Goal: Task Accomplishment & Management: Manage account settings

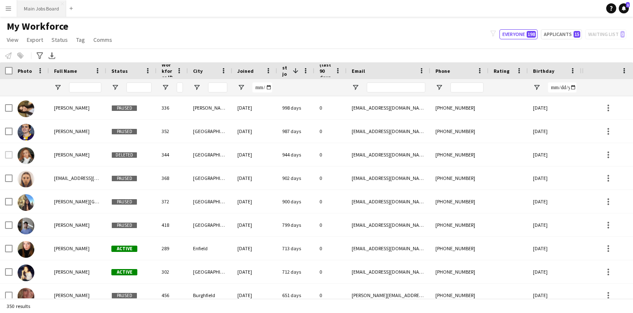
click at [38, 13] on button "Main Jobs Board Close" at bounding box center [41, 8] width 49 height 16
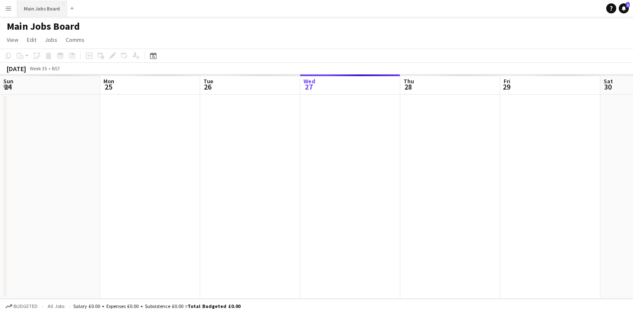
scroll to position [0, 200]
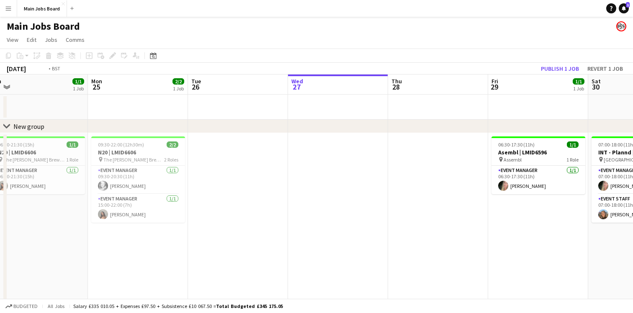
drag, startPoint x: 198, startPoint y: 86, endPoint x: 178, endPoint y: 111, distance: 32.2
click at [178, 111] on app-calendar-viewport "Thu 21 2/2 1 Job Fri 22 1/1 1 Job Sat 23 1/1 1 Job Sun 24 1/1 1 Job Mon 25 2/2 …" at bounding box center [316, 227] width 633 height 304
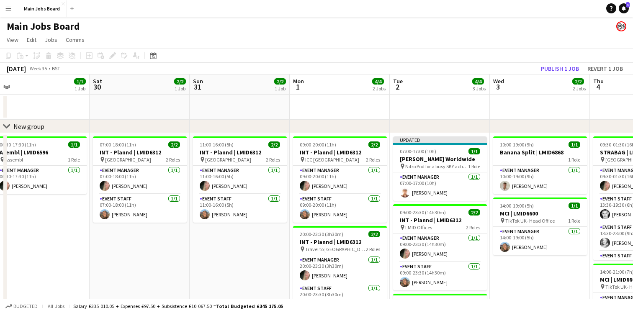
drag, startPoint x: 483, startPoint y: 92, endPoint x: 192, endPoint y: 94, distance: 291.1
click at [192, 94] on app-calendar-viewport "Wed 27 Thu 28 Fri 29 1/1 1 Job Sat 30 2/2 1 Job Sun 31 2/2 1 Job Mon 1 4/4 2 Jo…" at bounding box center [316, 227] width 633 height 304
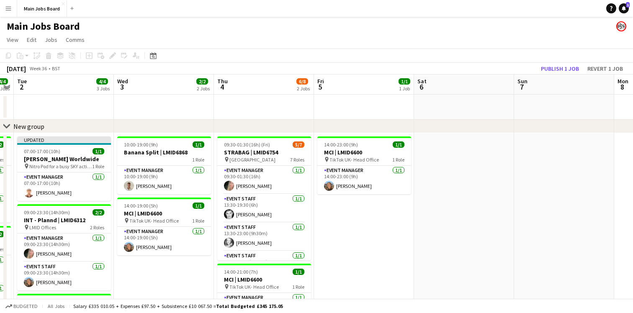
drag, startPoint x: 533, startPoint y: 82, endPoint x: 156, endPoint y: 82, distance: 376.5
click at [156, 82] on app-calendar-viewport "Fri 29 1/1 1 Job Sat 30 2/2 1 Job Sun 31 2/2 1 Job Mon 1 4/4 2 Jobs Tue 2 4/4 3…" at bounding box center [316, 227] width 633 height 304
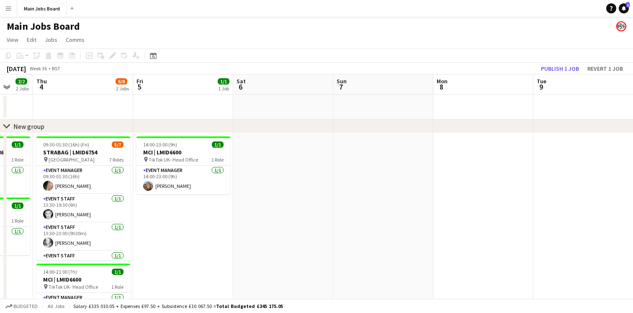
drag, startPoint x: 444, startPoint y: 91, endPoint x: 67, endPoint y: 94, distance: 376.6
click at [67, 94] on app-calendar-viewport "Sun 31 2/2 1 Job Mon 1 4/4 2 Jobs Tue 2 4/4 3 Jobs Wed 3 2/2 2 Jobs Thu 4 6/8 2…" at bounding box center [316, 227] width 633 height 304
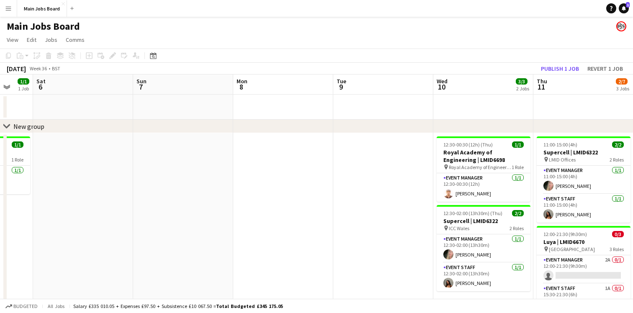
scroll to position [0, 228]
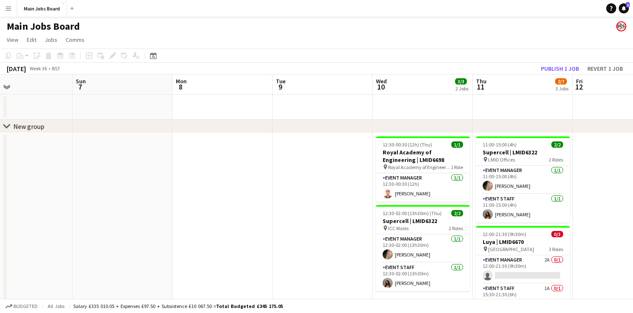
drag, startPoint x: 405, startPoint y: 82, endPoint x: 41, endPoint y: 64, distance: 364.0
click at [41, 64] on app-calendar "Copy Paste Paste Command V Paste with crew Command Shift V Paste linked Job [GE…" at bounding box center [316, 249] width 633 height 401
drag, startPoint x: 357, startPoint y: 74, endPoint x: 56, endPoint y: 71, distance: 301.2
click at [56, 71] on div "[DATE] Week 36 • BST Publish 1 job Revert 1 job" at bounding box center [316, 69] width 633 height 12
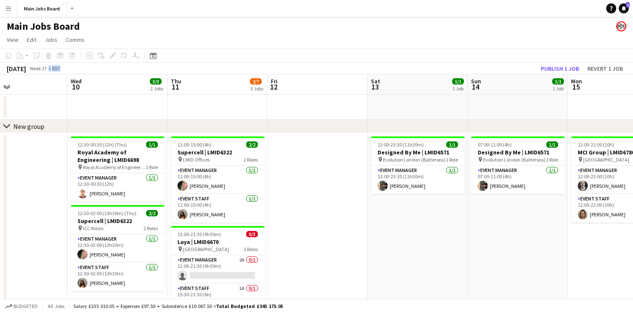
drag, startPoint x: 305, startPoint y: 92, endPoint x: 0, endPoint y: 158, distance: 312.4
click at [0, 158] on app-calendar-viewport "Sat 6 Sun 7 Mon 8 Tue 9 Wed 10 3/3 2 Jobs Thu 11 2/7 3 Jobs Fri 12 Sat 13 1/1 1…" at bounding box center [316, 262] width 633 height 375
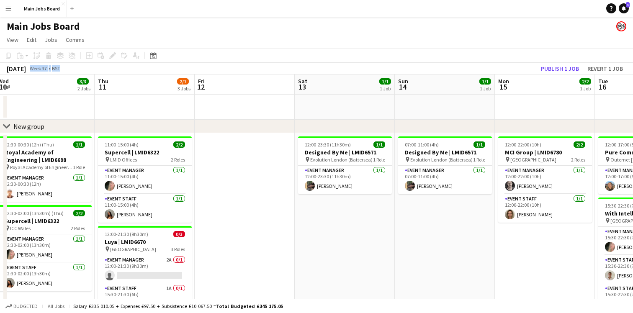
drag, startPoint x: 409, startPoint y: 92, endPoint x: 131, endPoint y: 140, distance: 282.2
click at [131, 140] on app-calendar-viewport "Mon 8 Tue 9 Wed 10 3/3 2 Jobs Thu 11 2/7 3 Jobs Fri 12 Sat 13 1/1 1 Job Sun 14 …" at bounding box center [316, 262] width 633 height 375
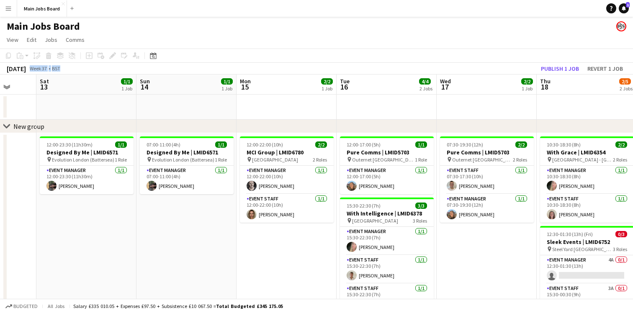
drag, startPoint x: 511, startPoint y: 98, endPoint x: 254, endPoint y: 140, distance: 260.1
click at [254, 140] on app-calendar-viewport "Wed 10 3/3 2 Jobs Thu 11 2/7 3 Jobs Fri 12 Sat 13 1/1 1 Job Sun 14 1/1 1 Job Mo…" at bounding box center [316, 262] width 633 height 375
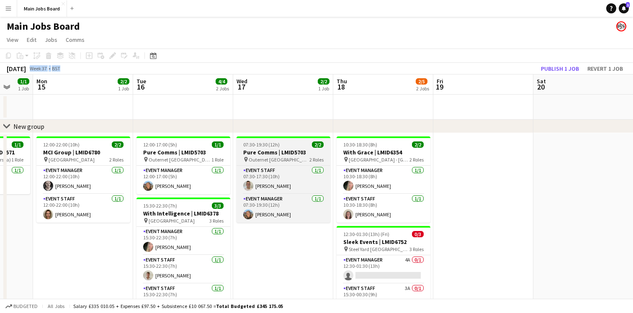
click at [296, 144] on div "07:30-19:30 (12h) 2/2" at bounding box center [284, 145] width 94 height 6
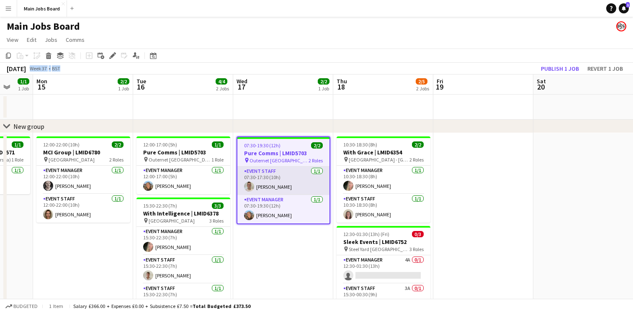
click at [298, 180] on app-card-role "Event Staff [DATE] 07:30-17:30 (10h) [PERSON_NAME]" at bounding box center [283, 181] width 92 height 28
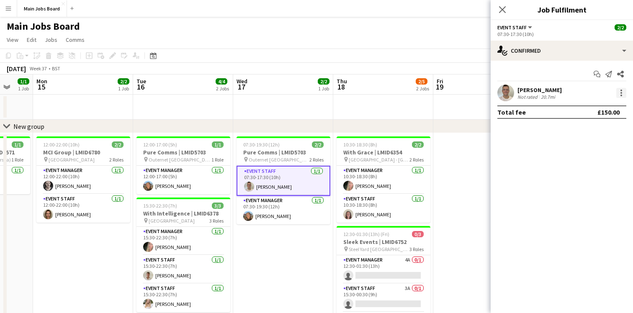
click at [622, 93] on div at bounding box center [622, 93] width 2 height 2
click at [531, 149] on div at bounding box center [316, 156] width 633 height 313
click at [294, 186] on app-card-role "Event Staff [DATE] 07:30-17:30 (10h) [PERSON_NAME]" at bounding box center [284, 181] width 94 height 30
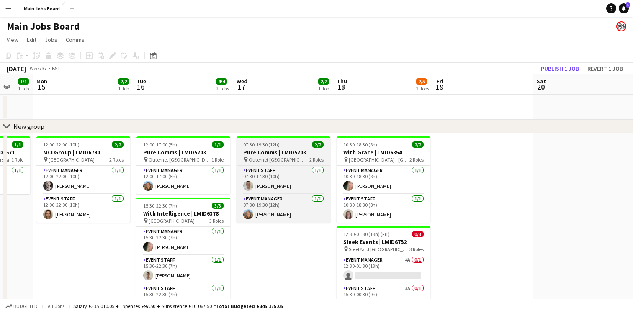
click at [294, 156] on h3 "Pure Comms | LMID5703" at bounding box center [284, 153] width 94 height 8
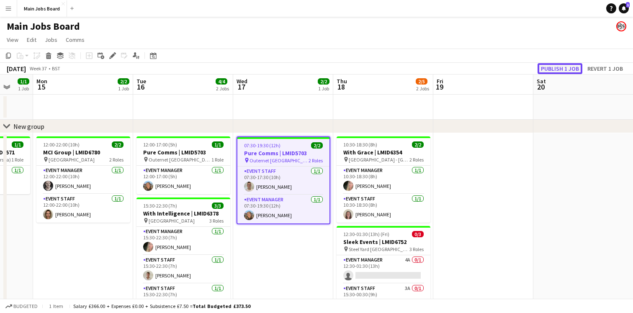
click at [567, 68] on button "Publish 1 job" at bounding box center [560, 68] width 45 height 11
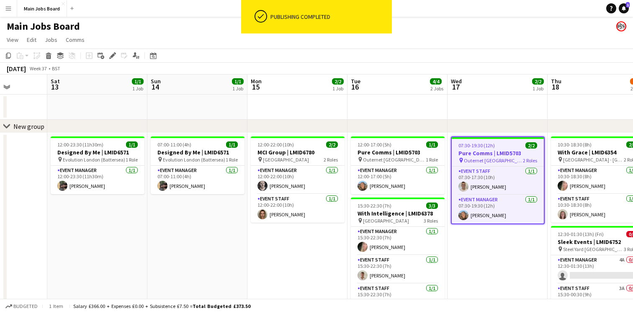
drag, startPoint x: 136, startPoint y: 108, endPoint x: 351, endPoint y: 120, distance: 214.8
click at [351, 120] on app-calendar-viewport "Wed 10 3/3 2 Jobs Thu 11 2/7 3 Jobs Fri 12 Sat 13 1/1 1 Job Sun 14 1/1 1 Job Mo…" at bounding box center [316, 262] width 633 height 375
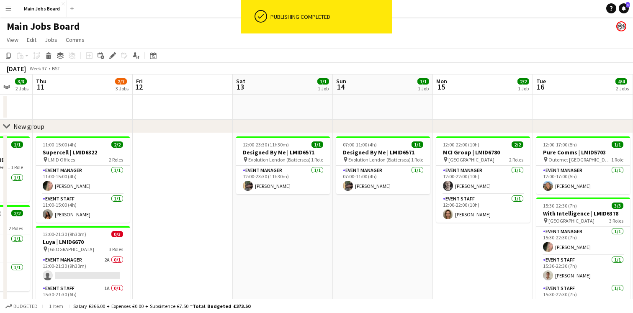
scroll to position [0, 259]
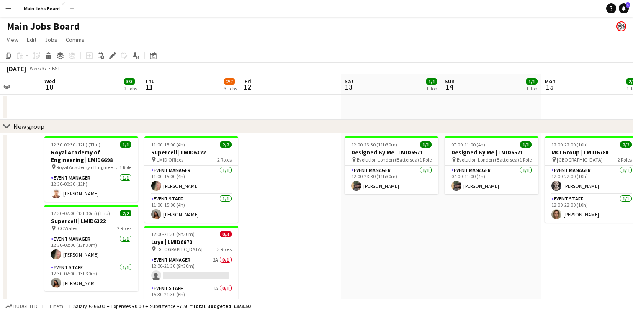
drag, startPoint x: 253, startPoint y: 114, endPoint x: 547, endPoint y: 118, distance: 294.1
click at [547, 118] on app-calendar-viewport "Sun 7 Mon 8 Tue 9 Wed 10 3/3 2 Jobs Thu 11 2/7 3 Jobs Fri 12 Sat 13 1/1 1 Job S…" at bounding box center [316, 262] width 633 height 375
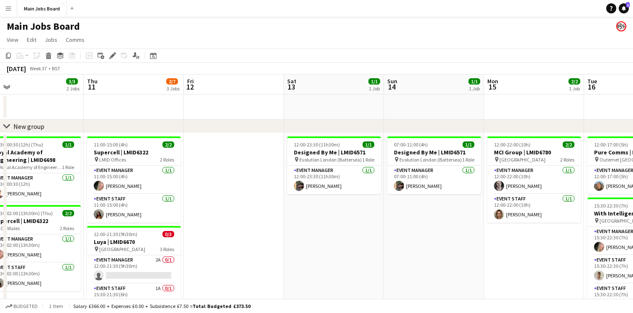
drag, startPoint x: 239, startPoint y: 110, endPoint x: 180, endPoint y: 101, distance: 60.1
click at [180, 101] on app-calendar-viewport "Mon 8 Tue 9 Wed 10 3/3 2 Jobs Thu 11 2/7 3 Jobs Fri 12 Sat 13 1/1 1 Job Sun 14 …" at bounding box center [316, 262] width 633 height 375
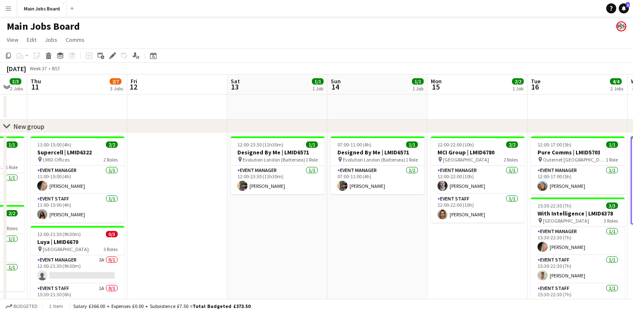
scroll to position [0, 310]
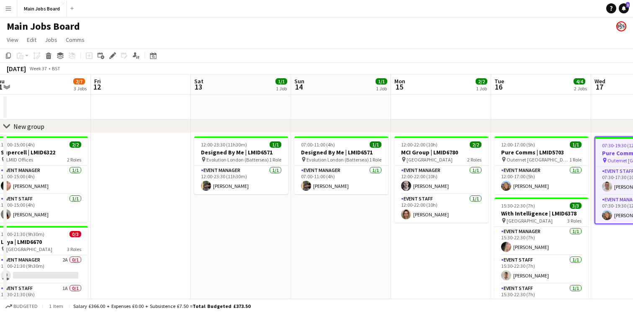
drag, startPoint x: 416, startPoint y: 116, endPoint x: 149, endPoint y: 117, distance: 266.4
click at [149, 117] on app-calendar-viewport "Mon 8 Tue 9 Wed 10 3/3 2 Jobs Thu 11 2/7 3 Jobs Fri 12 Sat 13 1/1 1 Job Sun 14 …" at bounding box center [316, 262] width 633 height 375
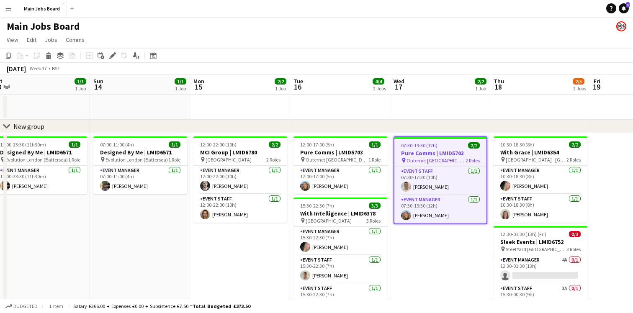
click at [426, 157] on h3 "Pure Comms | LMID5703" at bounding box center [441, 154] width 92 height 8
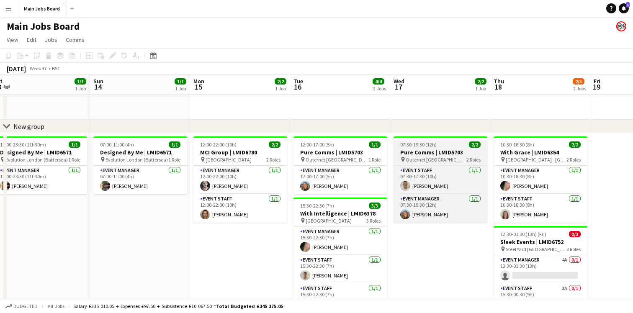
click at [449, 149] on app-job-card "07:30-19:30 (12h) 2/2 Pure Comms | LMID5703 pin Outernet London 2 Roles Event S…" at bounding box center [441, 180] width 94 height 86
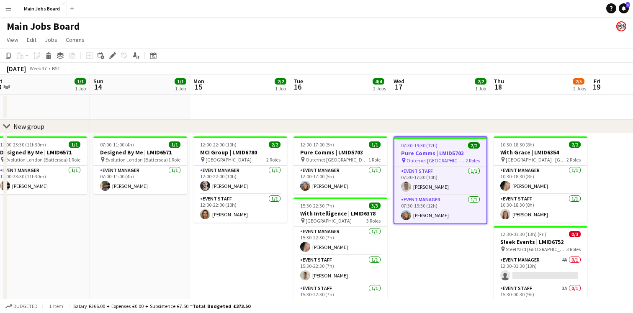
click at [440, 155] on h3 "Pure Comms | LMID5703" at bounding box center [441, 154] width 92 height 8
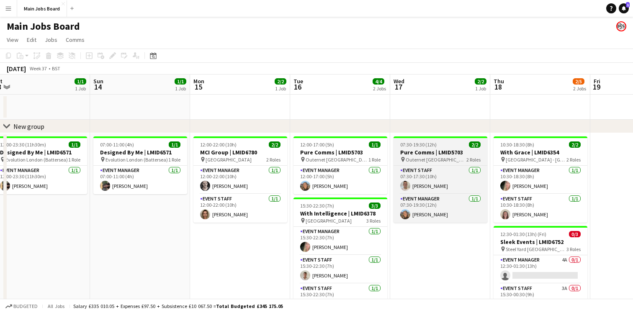
click at [435, 155] on h3 "Pure Comms | LMID5703" at bounding box center [441, 153] width 94 height 8
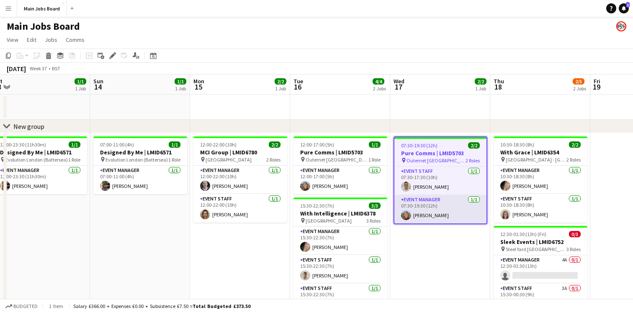
click at [429, 200] on app-card-role "Event Manager [DATE] 07:30-19:30 (12h) [PERSON_NAME]" at bounding box center [441, 209] width 92 height 28
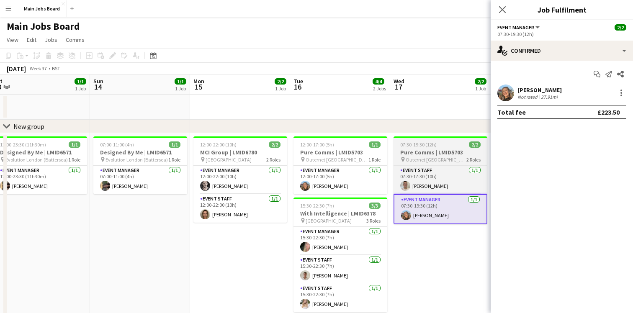
click at [447, 147] on div "07:30-19:30 (12h) 2/2" at bounding box center [441, 145] width 94 height 6
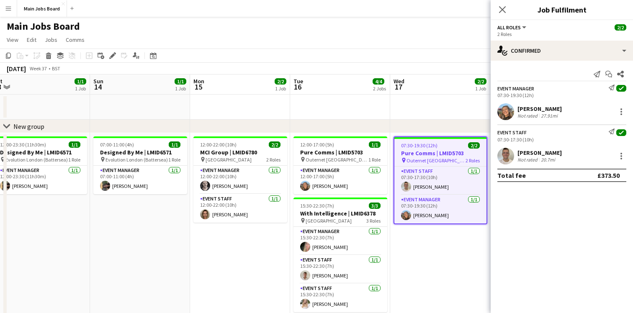
click at [516, 29] on span "All roles" at bounding box center [509, 27] width 23 height 6
click at [519, 41] on li "All roles" at bounding box center [526, 42] width 42 height 8
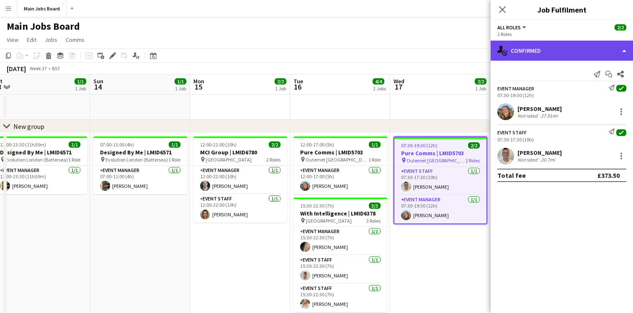
click at [625, 49] on div "single-neutral-actions-check-2 Confirmed" at bounding box center [562, 51] width 142 height 20
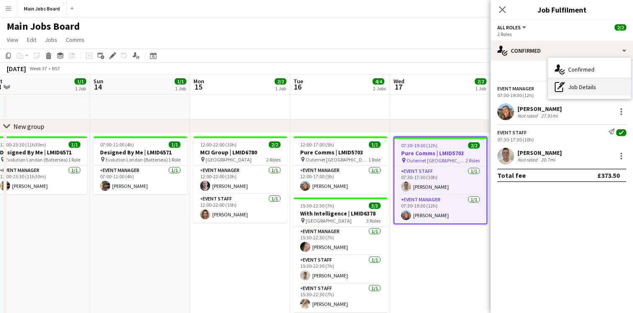
click at [580, 86] on div "pen-write Job Details" at bounding box center [589, 87] width 83 height 17
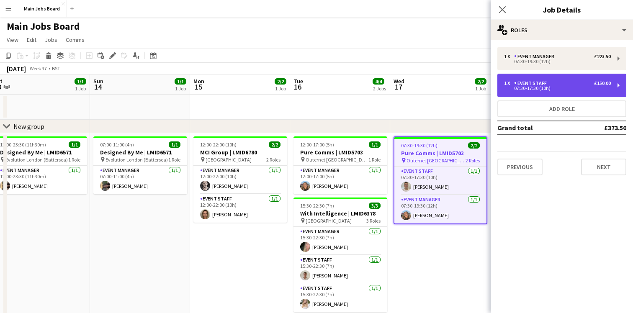
click at [618, 86] on div "1 x Event Staff £150.00 07:30-17:30 (10h)" at bounding box center [562, 85] width 129 height 23
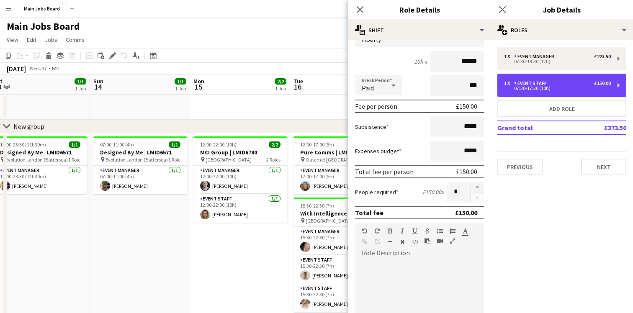
scroll to position [71, 0]
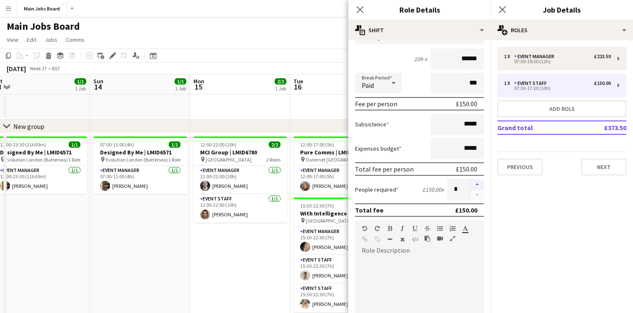
click at [476, 184] on button "button" at bounding box center [477, 184] width 13 height 11
type input "*"
click at [500, 10] on icon "Close pop-in" at bounding box center [502, 9] width 8 height 8
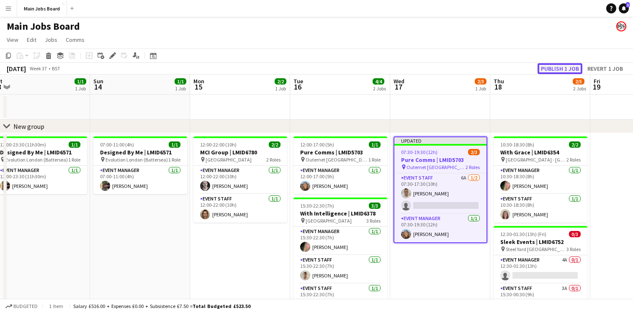
click at [555, 68] on button "Publish 1 job" at bounding box center [560, 68] width 45 height 11
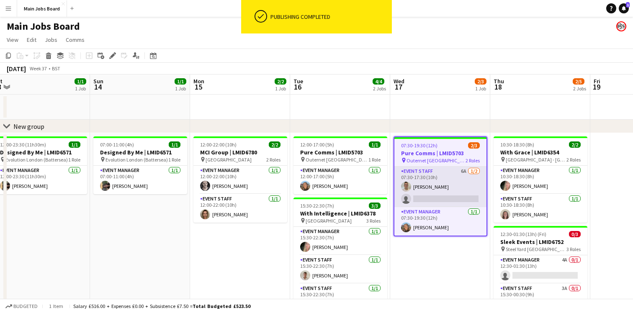
click at [426, 173] on app-card-role "Event Staff 6A [DATE] 07:30-17:30 (10h) [PERSON_NAME] single-neutral-actions" at bounding box center [441, 187] width 92 height 41
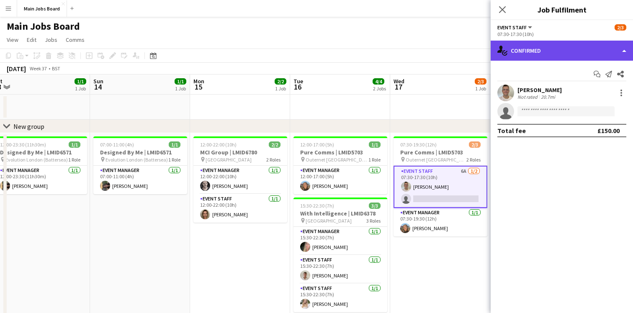
click at [599, 46] on div "single-neutral-actions-check-2 Confirmed" at bounding box center [562, 51] width 142 height 20
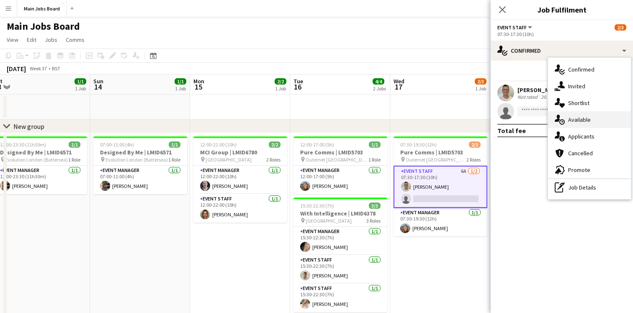
click at [584, 120] on div "single-neutral-actions-upload Available" at bounding box center [589, 119] width 83 height 17
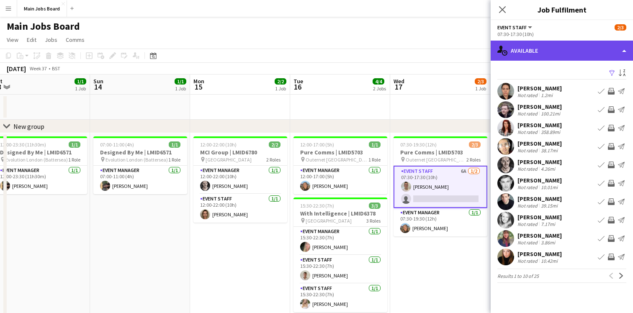
click at [571, 54] on div "single-neutral-actions-upload Available" at bounding box center [562, 51] width 142 height 20
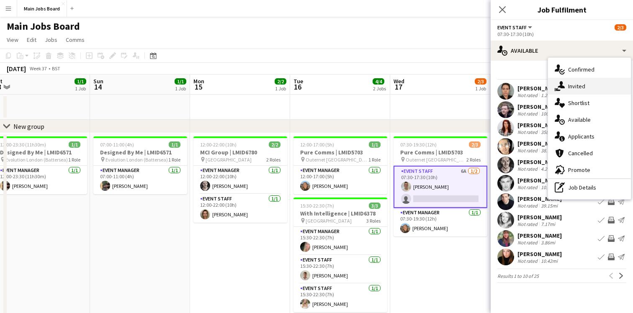
click at [580, 86] on div "single-neutral-actions-share-1 Invited" at bounding box center [589, 86] width 83 height 17
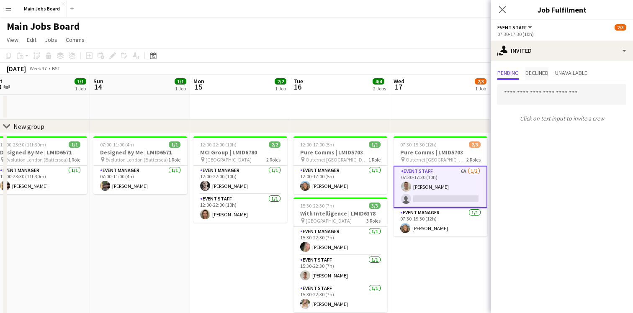
click at [548, 76] on span "Declined" at bounding box center [537, 73] width 23 height 6
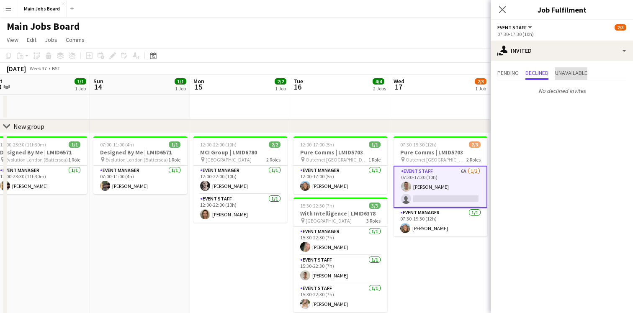
click at [578, 74] on span "Unavailable" at bounding box center [571, 73] width 32 height 6
click at [507, 74] on span "Pending" at bounding box center [508, 73] width 21 height 6
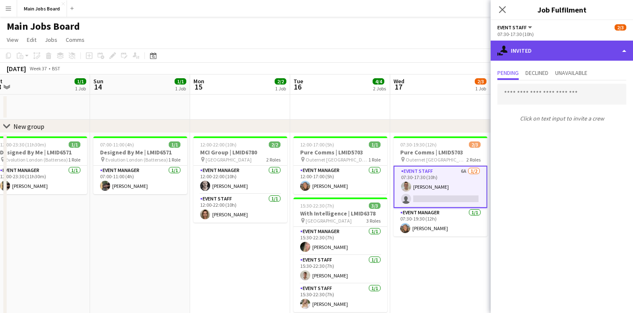
click at [547, 53] on div "single-neutral-actions-share-1 Invited" at bounding box center [562, 51] width 142 height 20
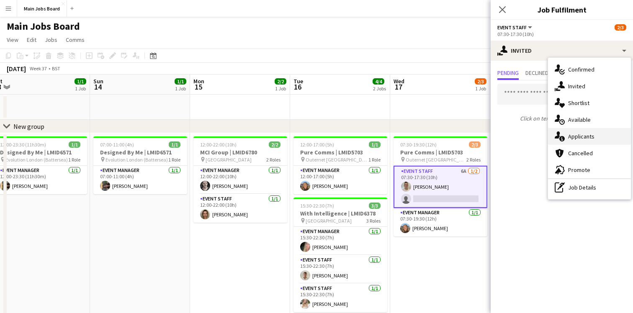
click at [580, 136] on div "single-neutral-actions-information Applicants" at bounding box center [589, 136] width 83 height 17
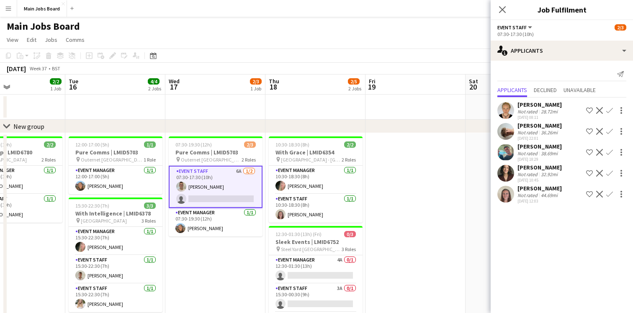
scroll to position [0, 251]
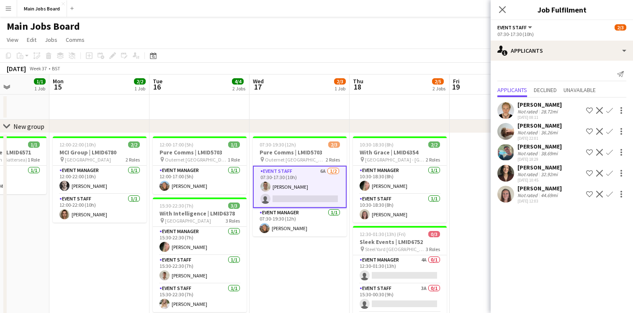
drag, startPoint x: 445, startPoint y: 116, endPoint x: 250, endPoint y: 129, distance: 195.6
click at [250, 129] on div "chevron-right New group Fri 12 Sat 13 1/1 1 Job Sun 14 1/1 1 Job Mon 15 2/2 1 J…" at bounding box center [316, 262] width 633 height 375
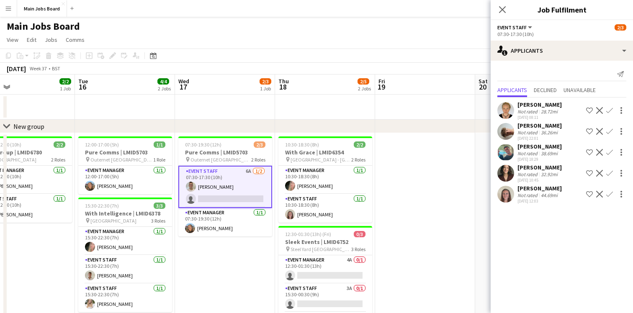
scroll to position [0, 326]
drag, startPoint x: 385, startPoint y: 113, endPoint x: 310, endPoint y: 113, distance: 75.0
click at [310, 113] on app-calendar-viewport "Fri 12 Sat 13 1/1 1 Job Sun 14 1/1 1 Job Mon 15 2/2 1 Job Tue 16 4/4 2 Jobs Wed…" at bounding box center [316, 262] width 633 height 375
click at [501, 11] on icon at bounding box center [502, 9] width 8 height 8
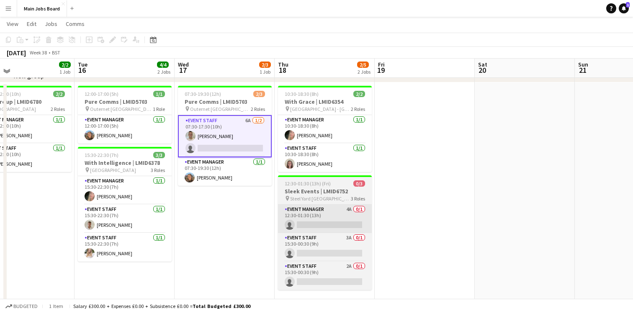
scroll to position [47, 0]
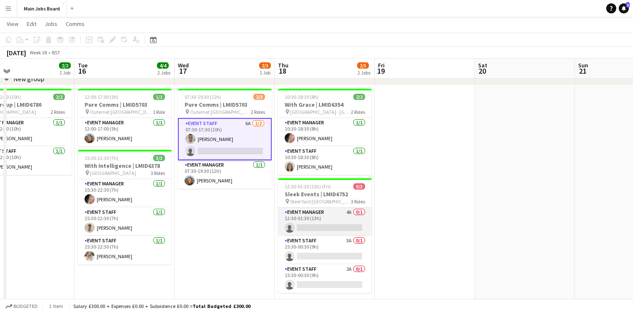
click at [335, 219] on app-card-role "Event Manager 4A 0/1 12:30-01:30 (13h) single-neutral-actions" at bounding box center [325, 222] width 94 height 28
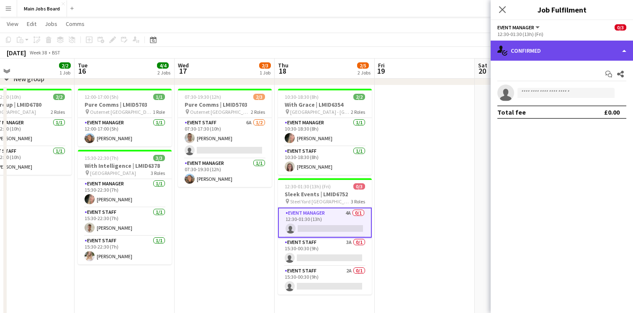
click at [627, 49] on div "single-neutral-actions-check-2 Confirmed" at bounding box center [562, 51] width 142 height 20
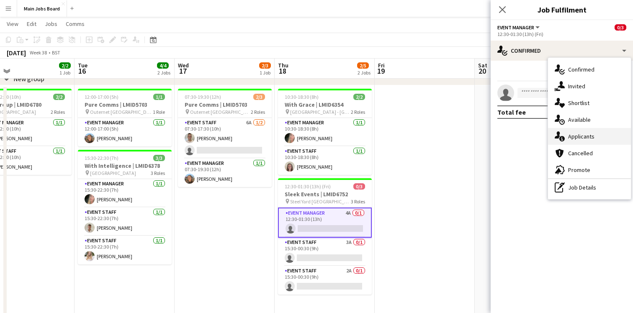
click at [579, 137] on div "single-neutral-actions-information Applicants" at bounding box center [589, 136] width 83 height 17
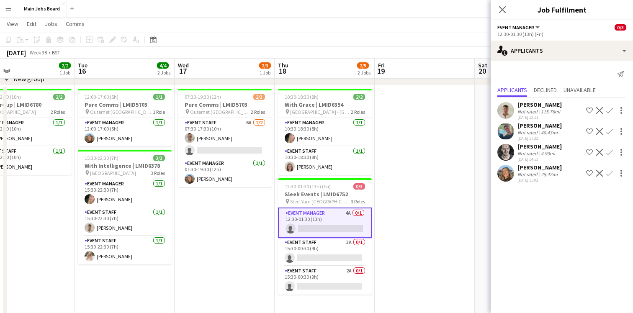
click at [434, 165] on app-date-cell at bounding box center [425, 243] width 100 height 316
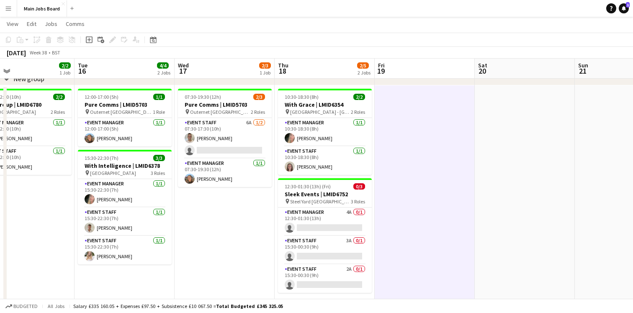
scroll to position [0, 332]
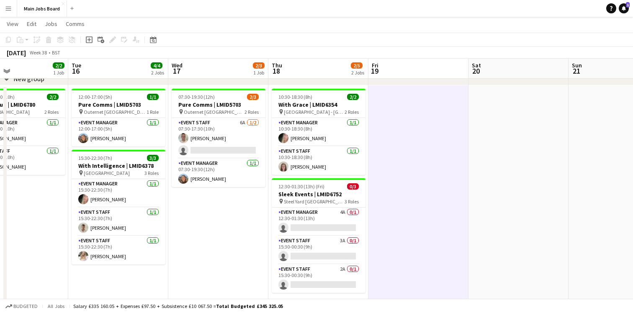
drag, startPoint x: 532, startPoint y: 78, endPoint x: 309, endPoint y: 79, distance: 223.2
click at [309, 79] on div "chevron-right New group Fri 12 Sat 13 1/1 1 Job Sun 14 1/1 1 Job Mon 15 2/2 1 J…" at bounding box center [316, 194] width 633 height 416
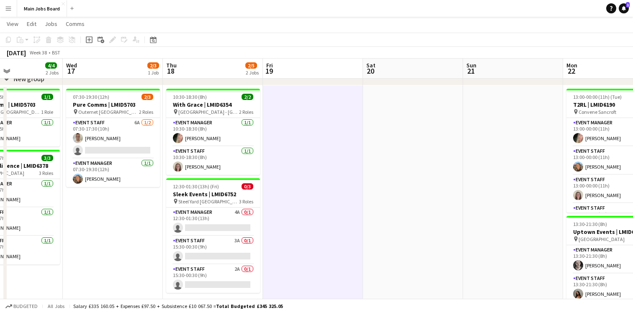
scroll to position [0, 206]
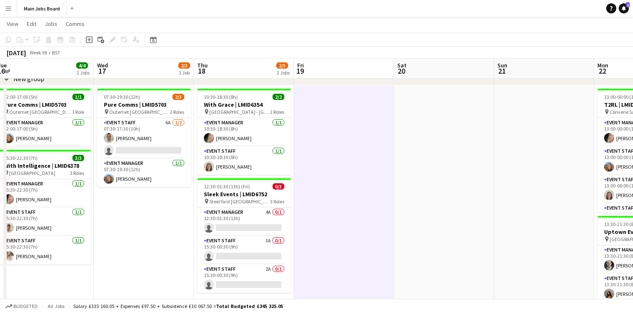
drag, startPoint x: 400, startPoint y: 67, endPoint x: 498, endPoint y: 42, distance: 100.7
click at [498, 42] on app-calendar "Copy Paste Paste Command V Paste with crew Command Shift V Paste linked Job [GE…" at bounding box center [316, 194] width 633 height 416
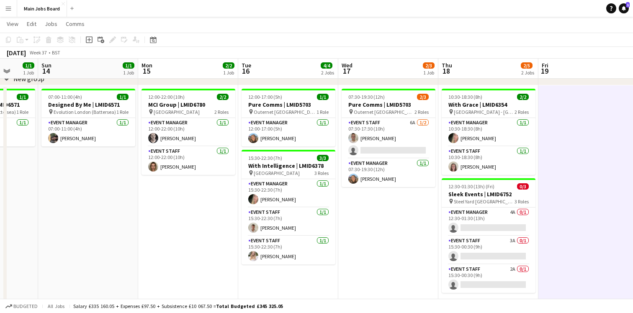
drag, startPoint x: 202, startPoint y: 73, endPoint x: 446, endPoint y: 88, distance: 244.2
click at [446, 88] on app-calendar-viewport "Thu 11 2/7 3 Jobs Fri 12 Sat 13 1/1 1 Job Sun 14 1/1 1 Job Mon 15 2/2 1 Job Tue…" at bounding box center [316, 194] width 633 height 416
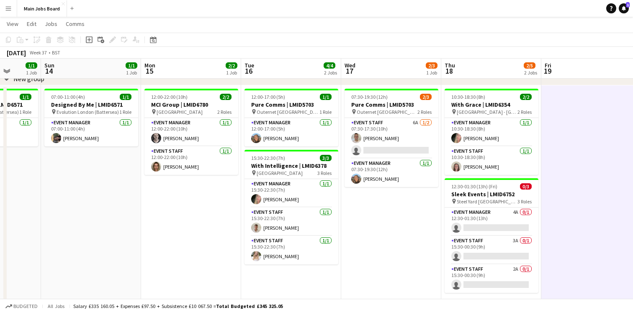
drag, startPoint x: 268, startPoint y: 74, endPoint x: 518, endPoint y: 77, distance: 249.7
click at [518, 77] on div "chevron-right New group Thu 11 2/7 3 Jobs Fri 12 Sat 13 1/1 1 Job Sun 14 1/1 1 …" at bounding box center [316, 194] width 633 height 416
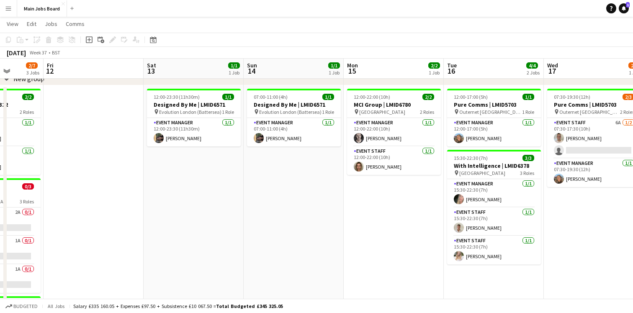
drag, startPoint x: 225, startPoint y: 69, endPoint x: 426, endPoint y: 82, distance: 201.1
click at [426, 82] on div "chevron-right New group Tue 9 Wed 10 3/3 2 Jobs Thu 11 2/7 3 Jobs Fri 12 Sat 13…" at bounding box center [316, 194] width 633 height 416
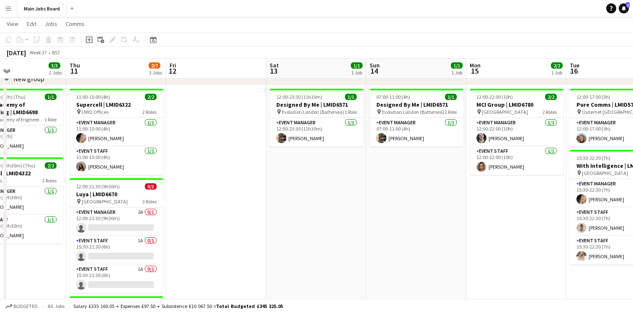
drag, startPoint x: 242, startPoint y: 65, endPoint x: 464, endPoint y: 68, distance: 221.6
click at [464, 68] on app-calendar-viewport "Mon 8 Tue 9 Wed 10 3/3 2 Jobs Thu 11 2/7 3 Jobs Fri 12 Sat 13 1/1 1 Job Sun 14 …" at bounding box center [316, 194] width 633 height 416
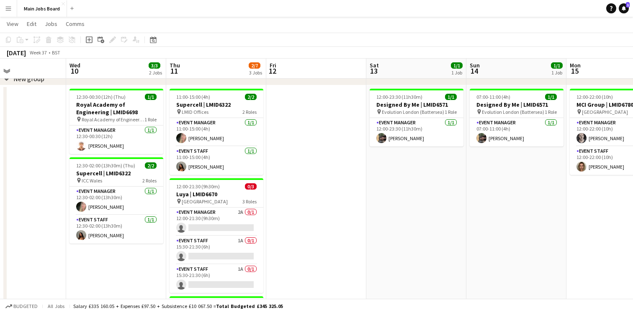
click at [219, 62] on app-board-header-date "Thu 11 2/7 3 Jobs" at bounding box center [216, 69] width 100 height 20
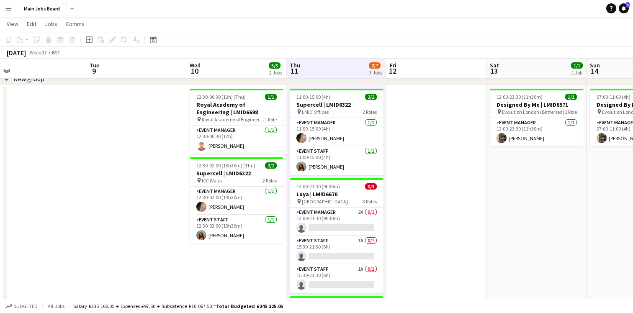
drag, startPoint x: 219, startPoint y: 62, endPoint x: 339, endPoint y: 60, distance: 120.2
click at [339, 60] on app-calendar-viewport "Sat 6 Sun 7 Mon 8 Tue 9 Wed 10 3/3 2 Jobs Thu 11 2/7 3 Jobs Fri 12 Sat 13 1/1 1…" at bounding box center [316, 194] width 633 height 416
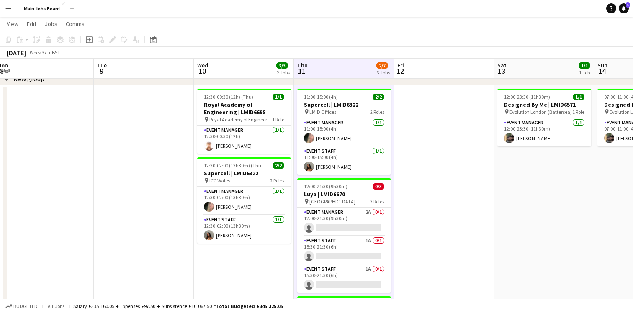
scroll to position [0, 185]
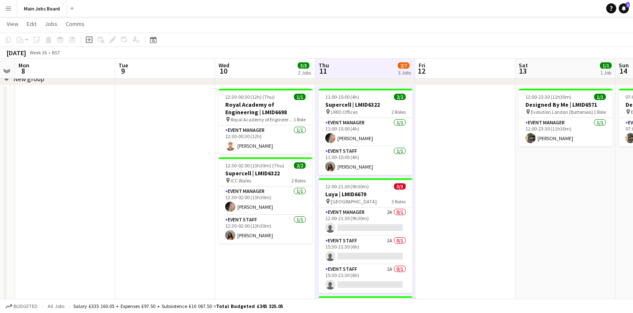
drag, startPoint x: 119, startPoint y: 70, endPoint x: 270, endPoint y: 81, distance: 150.7
click at [270, 81] on div "chevron-right New group Sat 6 Sun 7 Mon 8 Tue 9 Wed 10 3/3 2 Jobs Thu 11 2/7 3 …" at bounding box center [316, 194] width 633 height 416
drag, startPoint x: 222, startPoint y: 78, endPoint x: 437, endPoint y: 79, distance: 214.5
click at [437, 79] on div "chevron-right New group" at bounding box center [316, 78] width 633 height 13
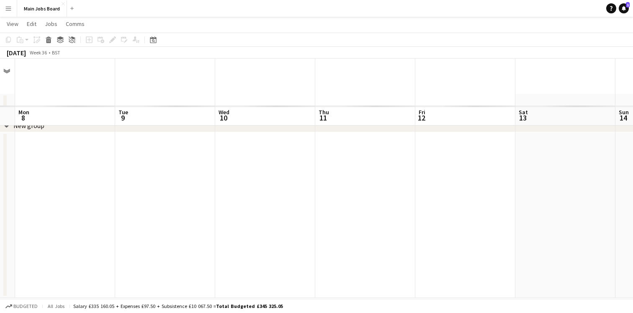
scroll to position [29, 0]
